Goal: Information Seeking & Learning: Learn about a topic

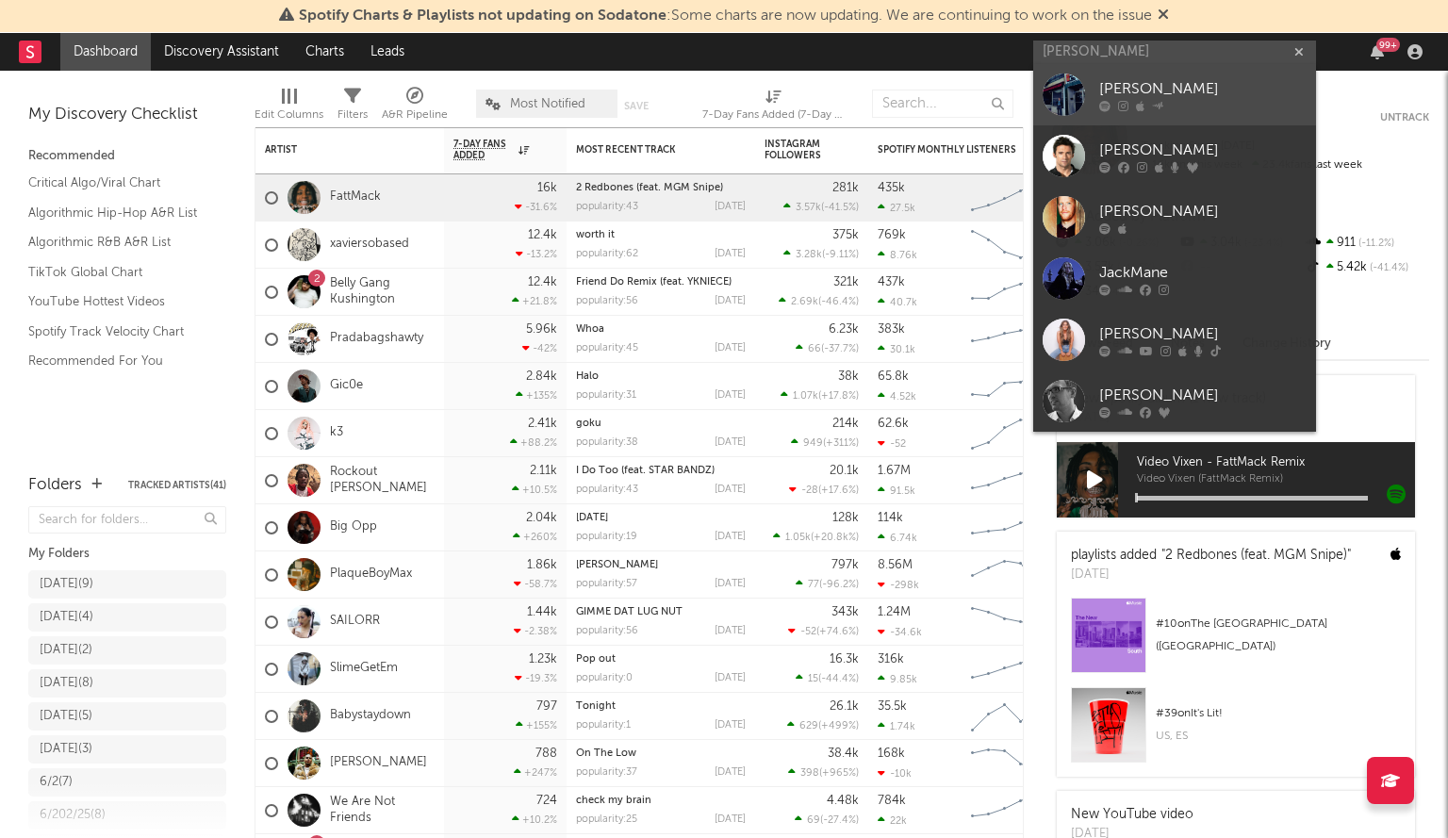
type input "[PERSON_NAME]"
click at [1084, 82] on div at bounding box center [1064, 95] width 42 height 42
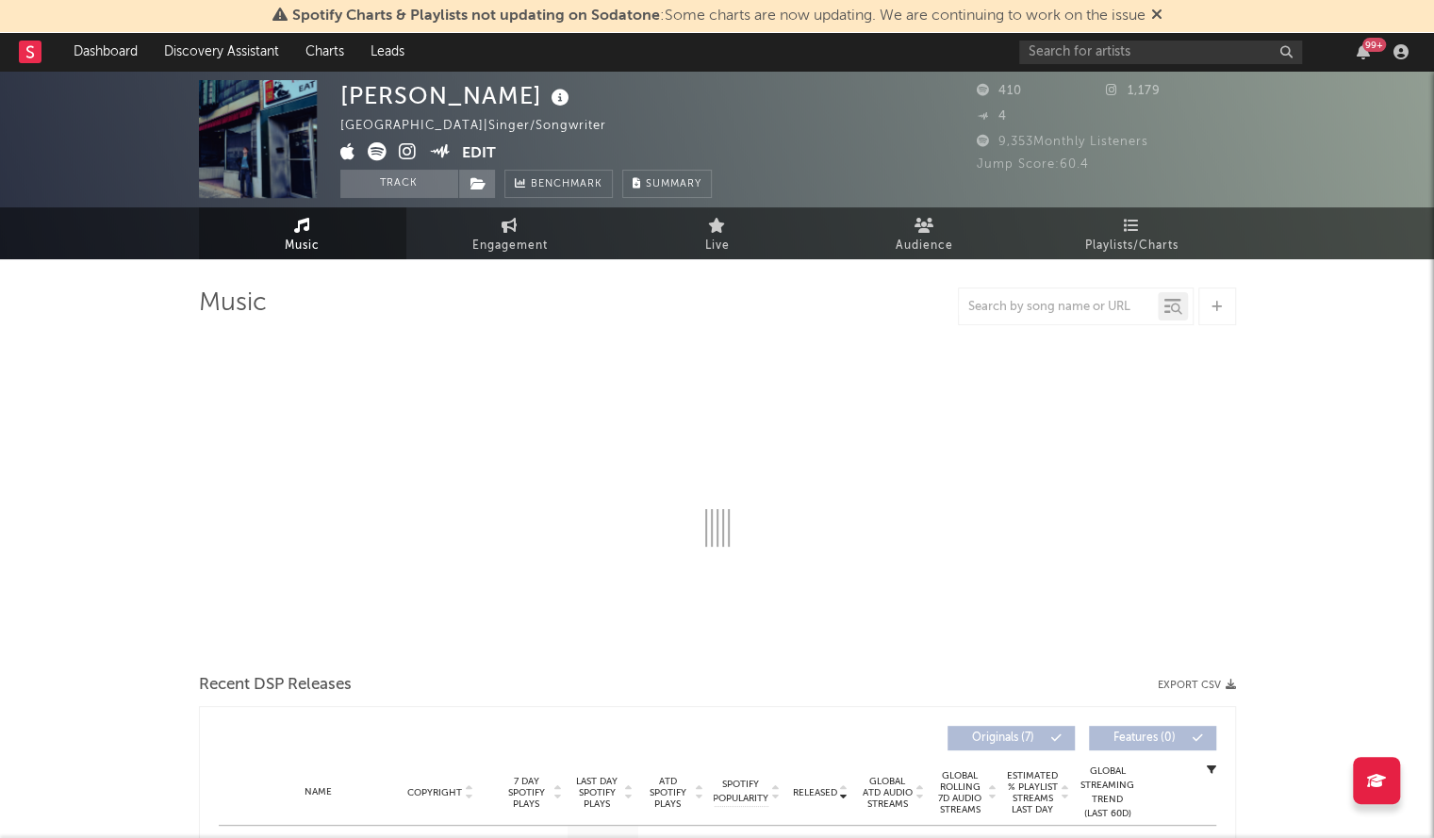
select select "1w"
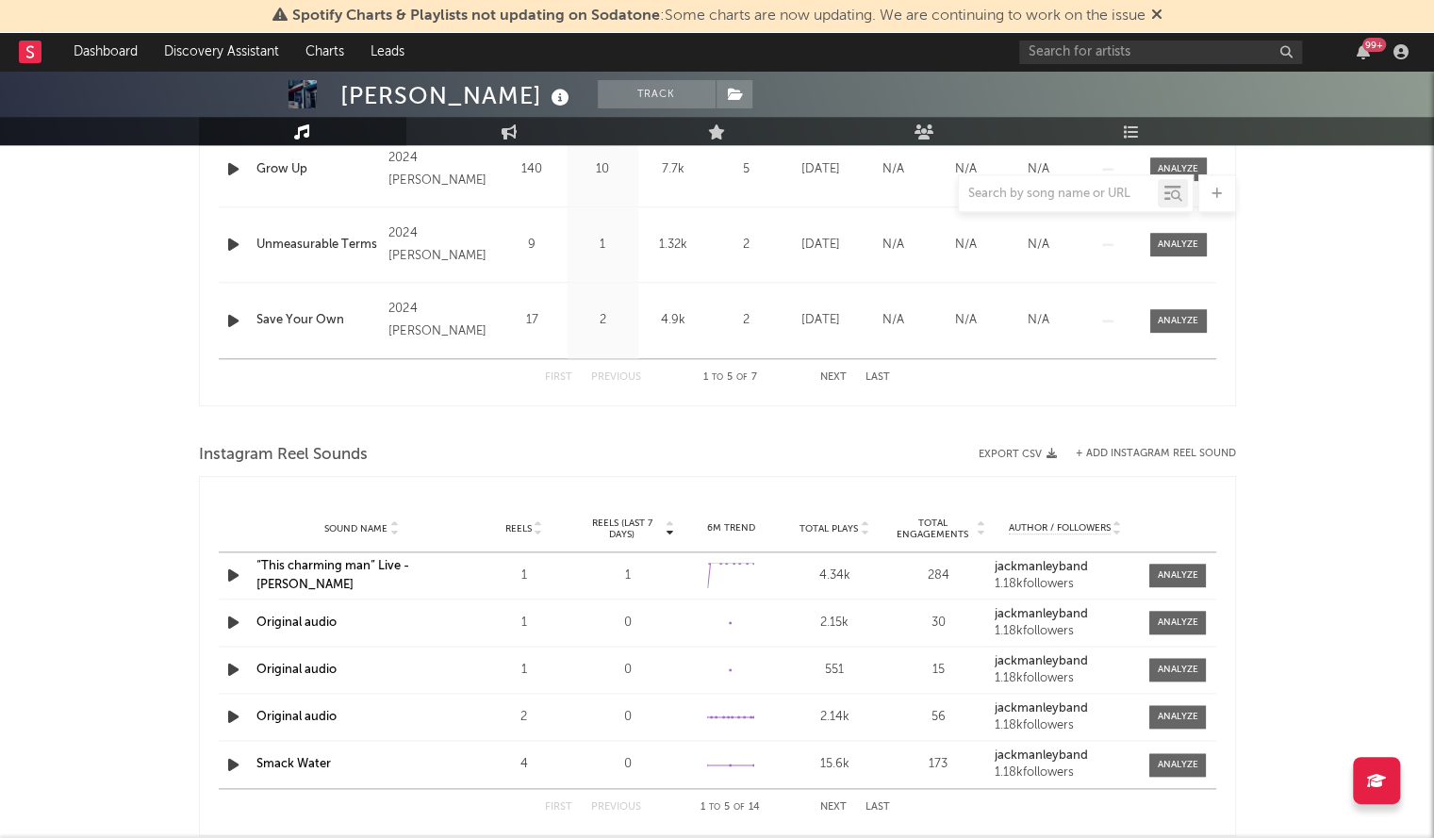
scroll to position [996, 0]
click at [367, 567] on link "“This charming man” Live - [PERSON_NAME]" at bounding box center [332, 573] width 153 height 31
